Goal: Information Seeking & Learning: Learn about a topic

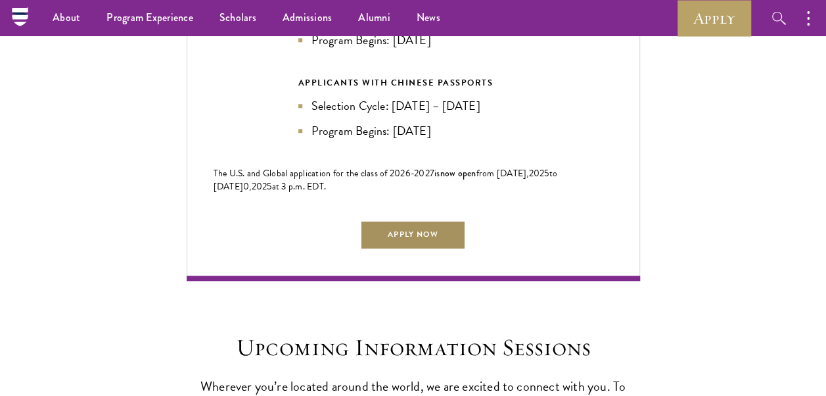
scroll to position [3052, 0]
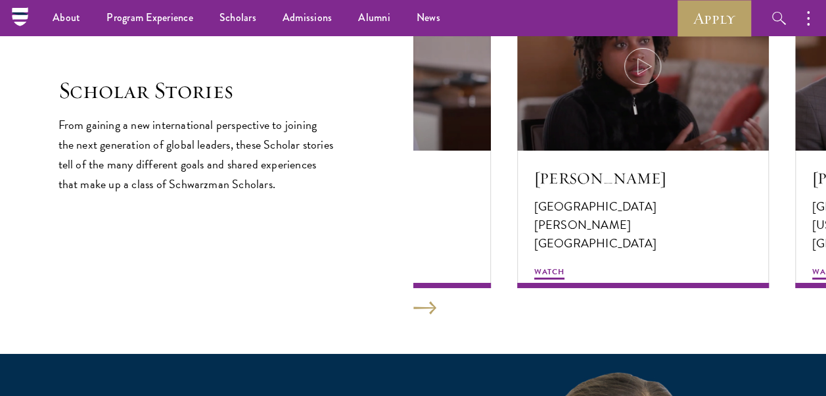
scroll to position [2256, 0]
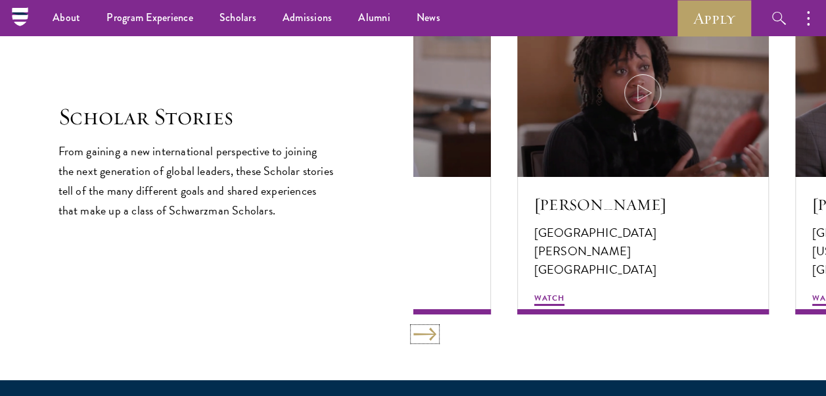
click at [415, 328] on button at bounding box center [424, 333] width 23 height 13
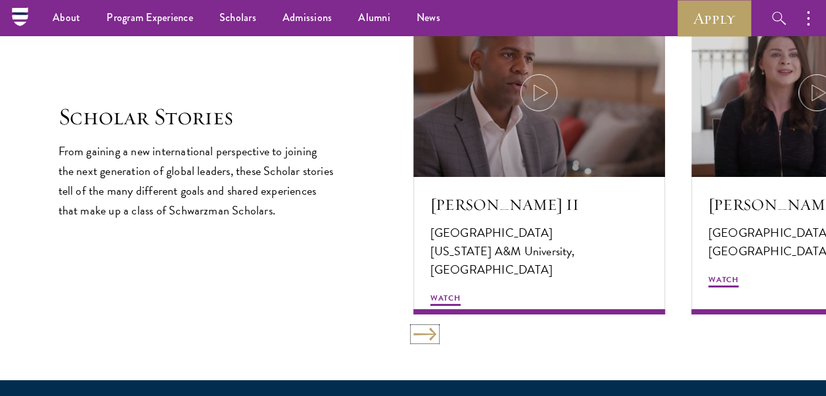
click at [415, 328] on button at bounding box center [424, 333] width 23 height 13
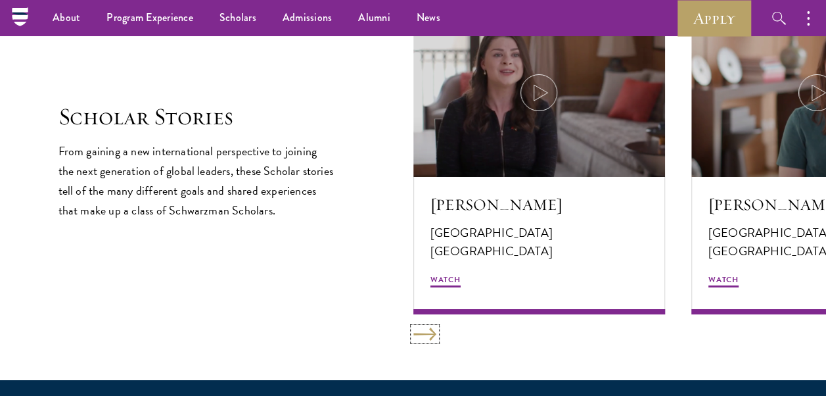
click at [415, 328] on button at bounding box center [424, 333] width 23 height 13
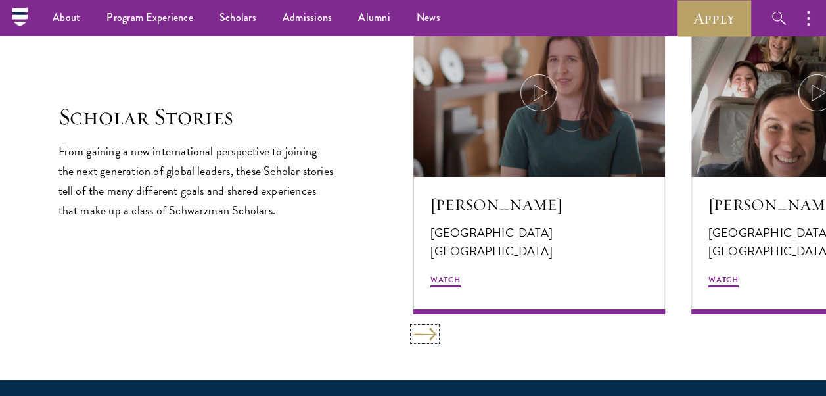
click at [415, 328] on button at bounding box center [424, 333] width 23 height 13
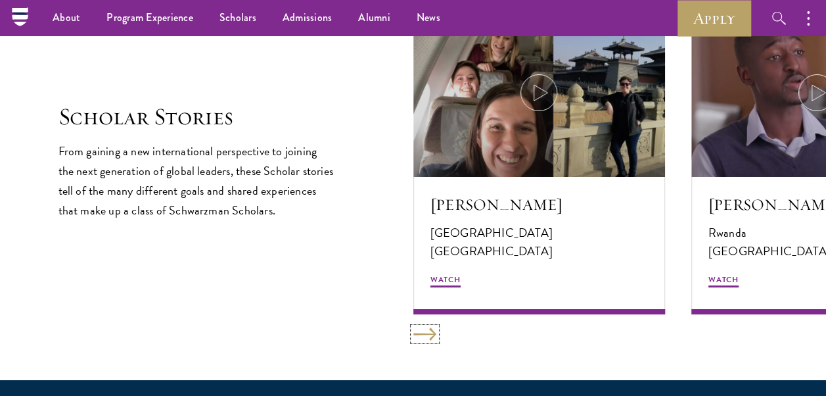
click at [415, 328] on button at bounding box center [424, 333] width 23 height 13
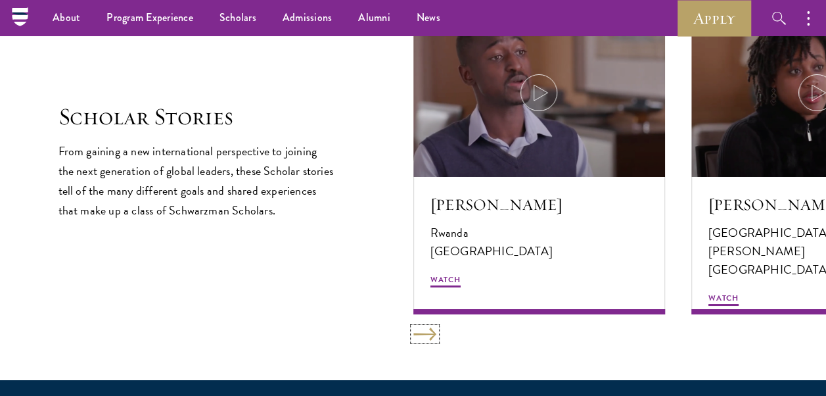
click at [415, 328] on button at bounding box center [424, 333] width 23 height 13
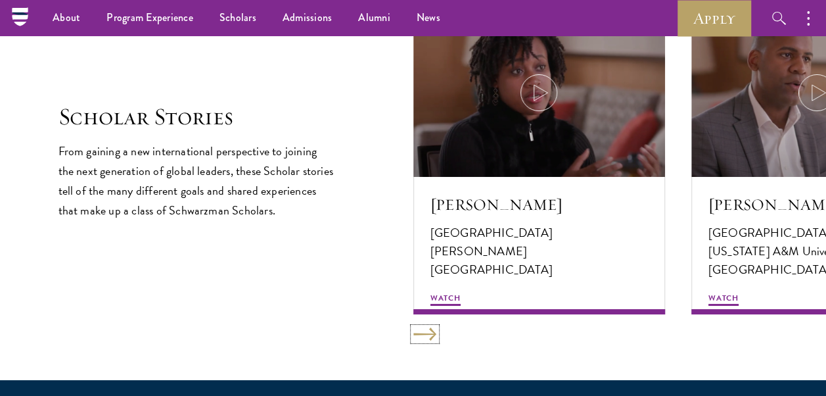
click at [415, 328] on button at bounding box center [424, 333] width 23 height 13
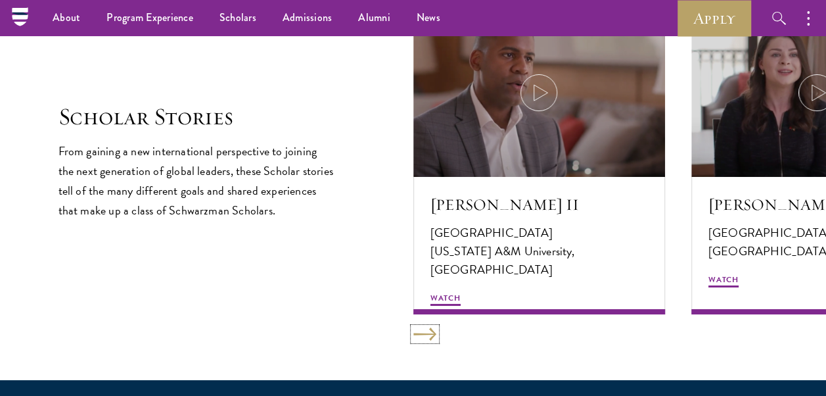
click at [415, 328] on button at bounding box center [424, 333] width 23 height 13
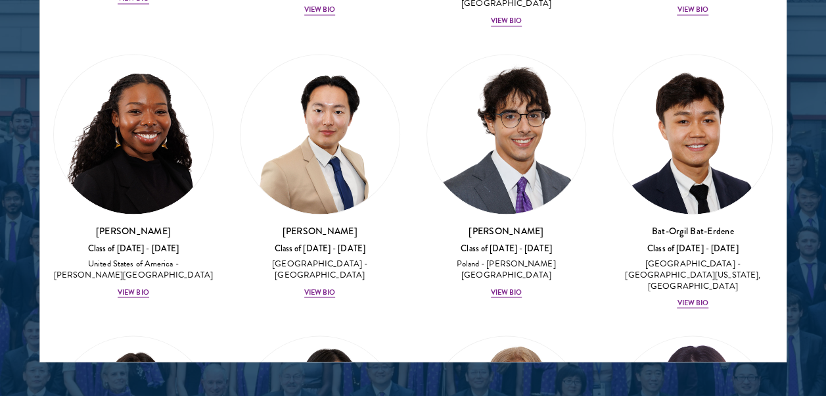
scroll to position [1174, 0]
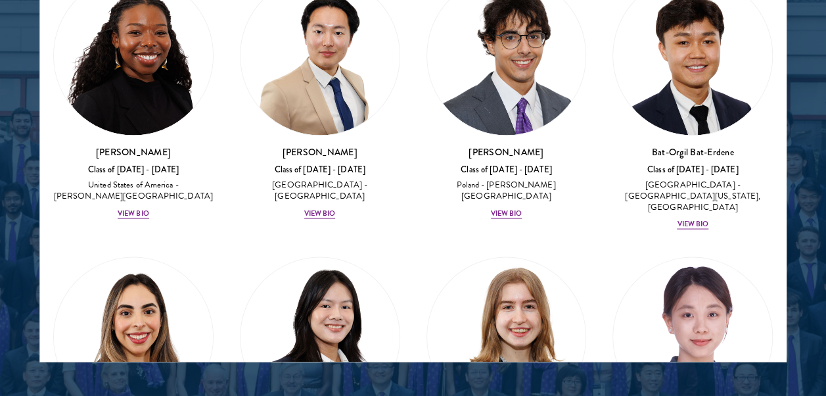
click at [786, 359] on div at bounding box center [413, 35] width 826 height 812
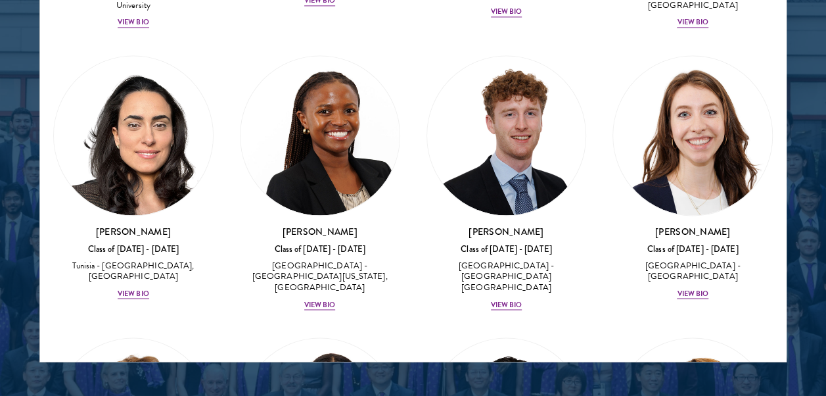
scroll to position [5870, 0]
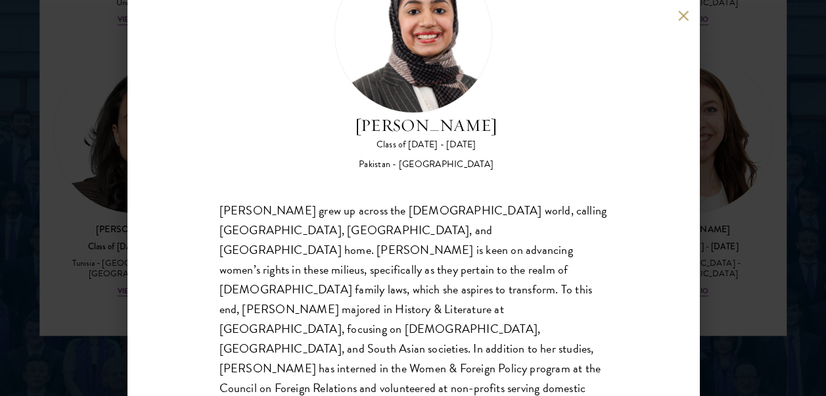
scroll to position [86, 0]
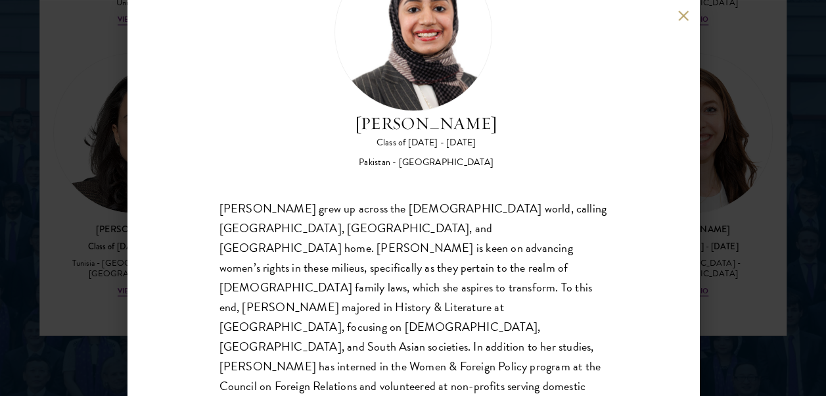
click at [774, 143] on div "Imaan Mirza Class of 2025 - 2026 Pakistan - Harvard University Imaan Mirza grew…" at bounding box center [413, 198] width 826 height 396
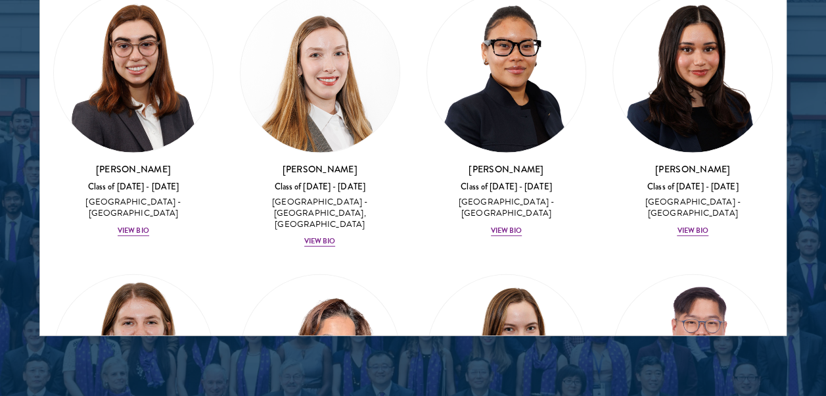
scroll to position [4230, 0]
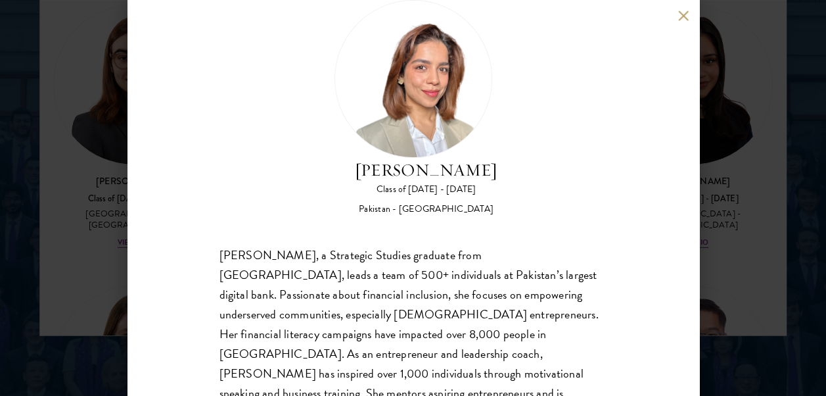
scroll to position [39, 0]
click at [678, 11] on button at bounding box center [683, 15] width 11 height 11
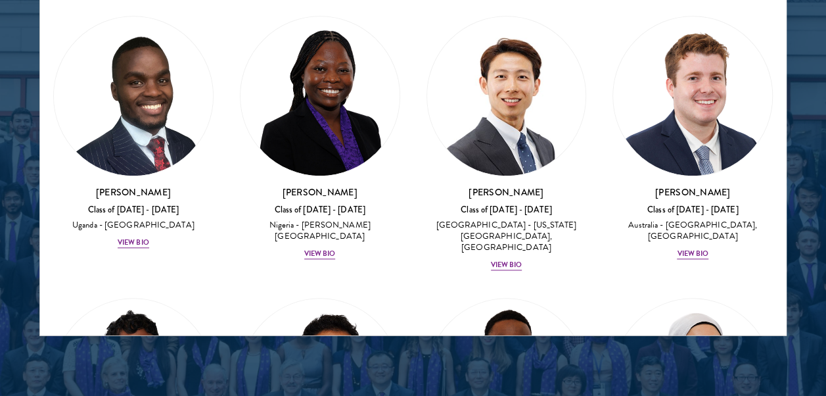
scroll to position [485, 0]
